Goal: Task Accomplishment & Management: Manage account settings

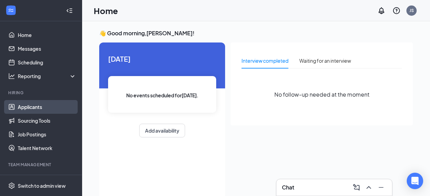
click at [38, 106] on link "Applicants" at bounding box center [47, 107] width 59 height 14
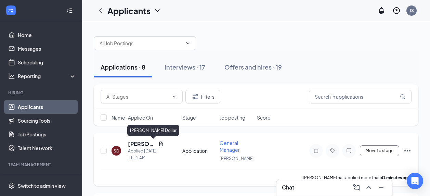
click at [137, 145] on h5 "[PERSON_NAME] Dollar" at bounding box center [142, 144] width 28 height 8
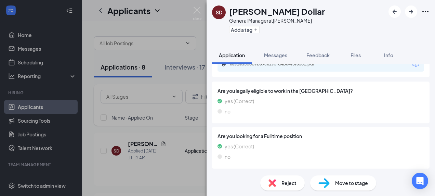
scroll to position [103, 0]
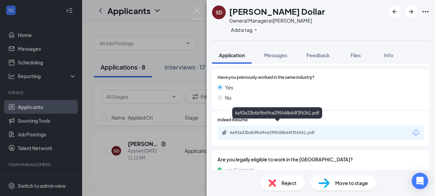
click at [241, 130] on div "6a92e33b6b9b69ce295fd4b64f3f6361.pdf" at bounding box center [277, 133] width 111 height 7
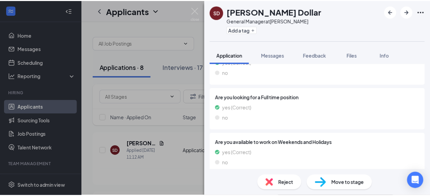
scroll to position [73, 0]
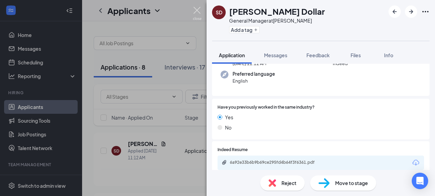
click at [195, 13] on img at bounding box center [197, 13] width 9 height 13
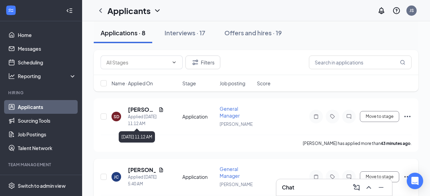
scroll to position [68, 0]
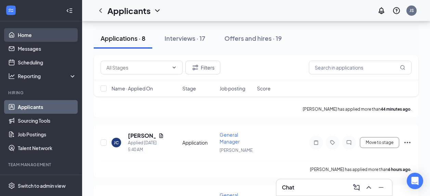
click at [25, 39] on link "Home" at bounding box center [47, 35] width 59 height 14
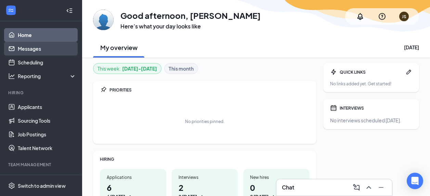
click at [30, 47] on link "Messages" at bounding box center [47, 49] width 59 height 14
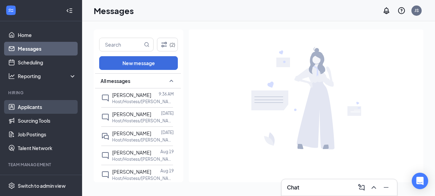
click at [51, 107] on link "Applicants" at bounding box center [47, 107] width 59 height 14
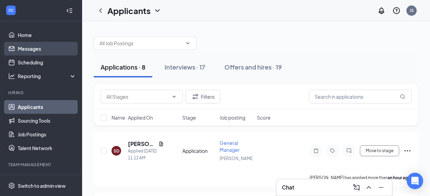
click at [30, 49] on link "Messages" at bounding box center [47, 49] width 59 height 14
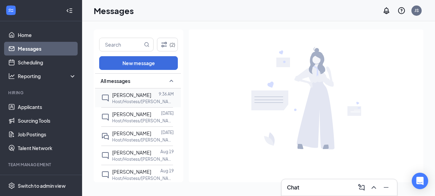
click at [125, 104] on div "[PERSON_NAME] 9:36 AM Host/Hostess/[PERSON_NAME] at [GEOGRAPHIC_DATA]" at bounding box center [137, 97] width 72 height 19
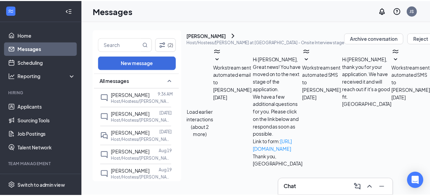
scroll to position [54, 0]
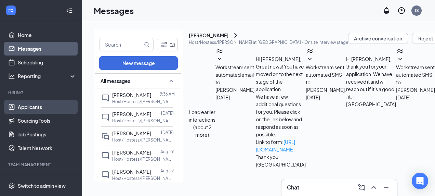
click at [39, 101] on link "Applicants" at bounding box center [47, 107] width 59 height 14
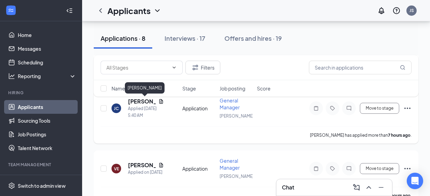
scroll to position [137, 0]
